Goal: Share content

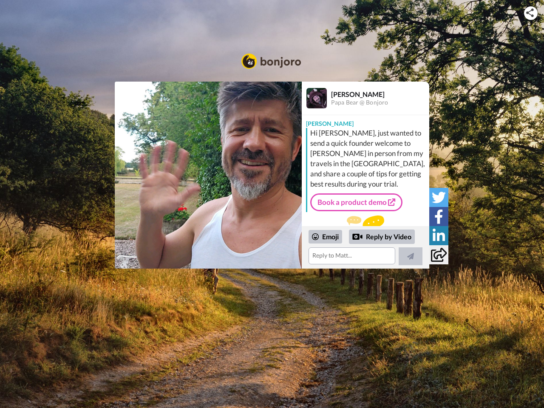
click at [531, 13] on img at bounding box center [530, 13] width 8 height 9
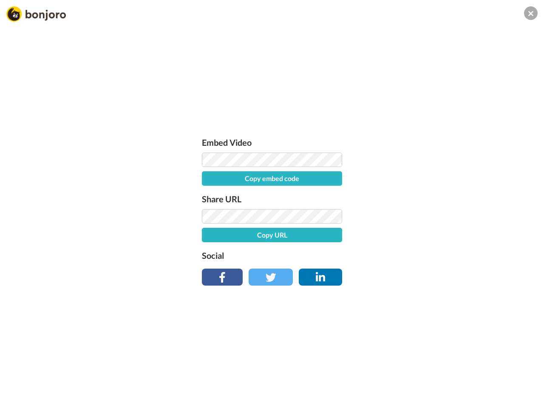
click at [208, 175] on button "Copy embed code" at bounding box center [272, 178] width 140 height 14
click at [366, 247] on div "Embed Video Embed code copied! Share URL Copy URL Social" at bounding box center [272, 250] width 544 height 408
click at [326, 237] on button "Copy URL" at bounding box center [272, 235] width 140 height 14
click at [382, 237] on div "Embed Video Embed code copied! Share URL URL copied! Social" at bounding box center [272, 250] width 544 height 408
click at [411, 256] on div "Embed Video Embed code copied! Share URL URL copied! Social" at bounding box center [272, 250] width 544 height 408
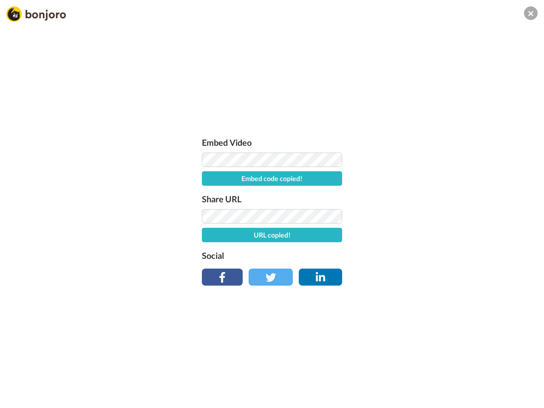
click at [439, 197] on div "Embed Video Embed code copied! Share URL URL copied! Social" at bounding box center [272, 250] width 544 height 408
click at [439, 216] on div "Embed Video Embed code copied! Share URL URL copied! Social" at bounding box center [272, 250] width 544 height 408
click at [439, 236] on div "Embed Video Embed code copied! Share URL URL copied! Social" at bounding box center [272, 250] width 544 height 408
click at [439, 255] on div "Embed Video Embed code copied! Share URL URL copied! Social" at bounding box center [272, 250] width 544 height 408
